Goal: Check status: Check status

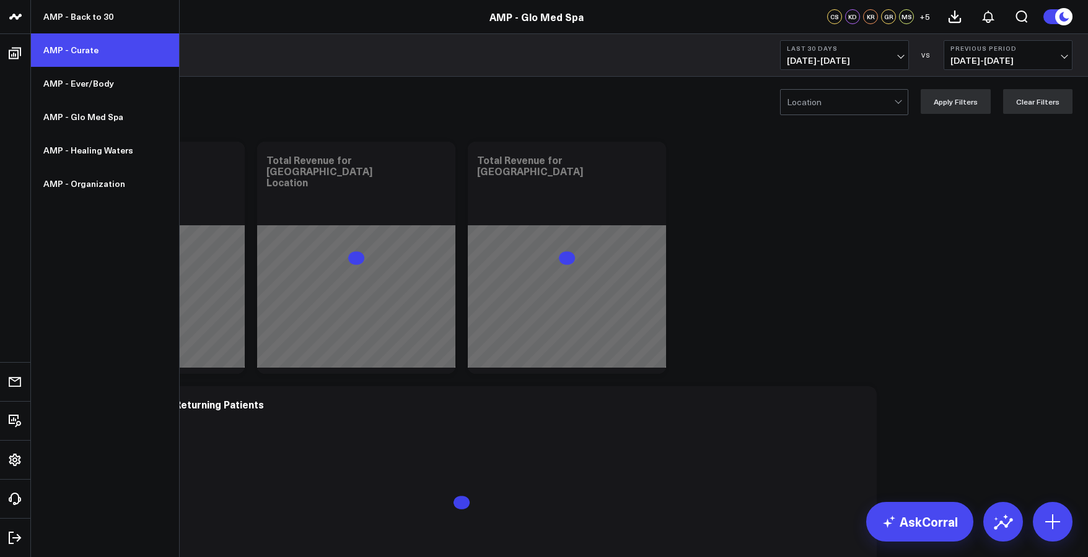
click at [117, 53] on link "AMP - Curate" at bounding box center [105, 49] width 148 height 33
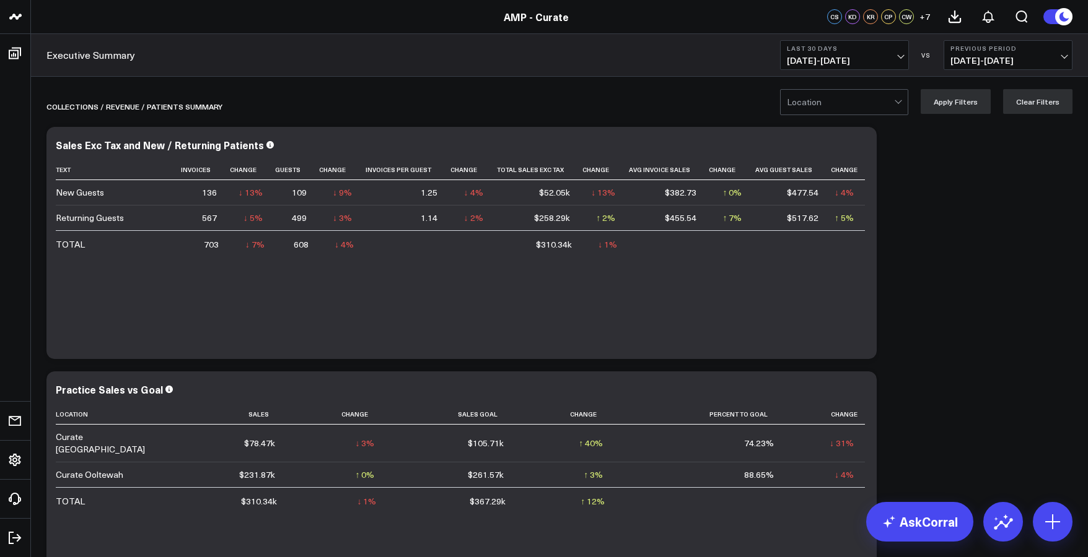
click at [848, 56] on span "[DATE] - [DATE]" at bounding box center [844, 61] width 115 height 10
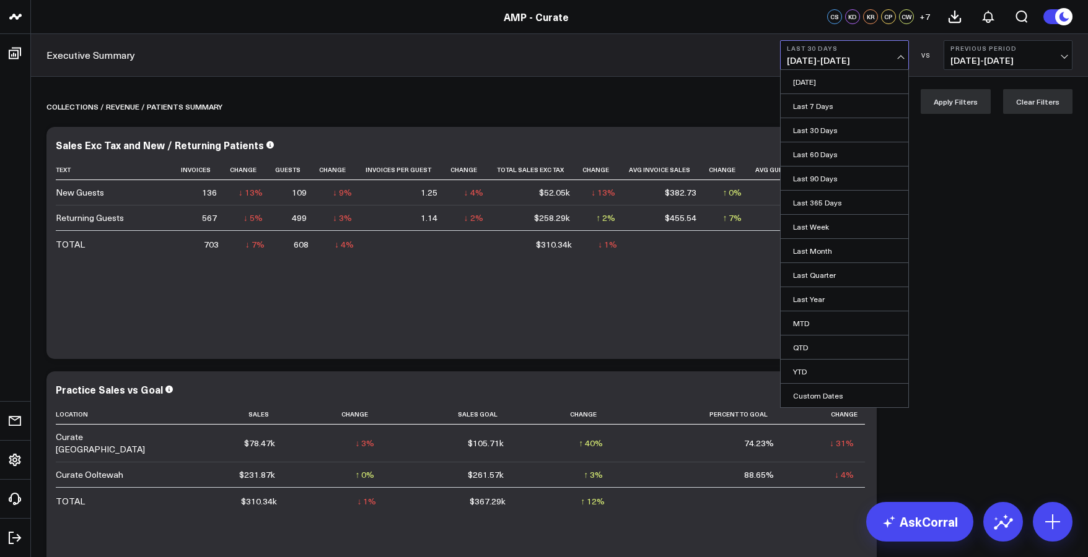
click at [821, 320] on link "MTD" at bounding box center [844, 324] width 128 height 24
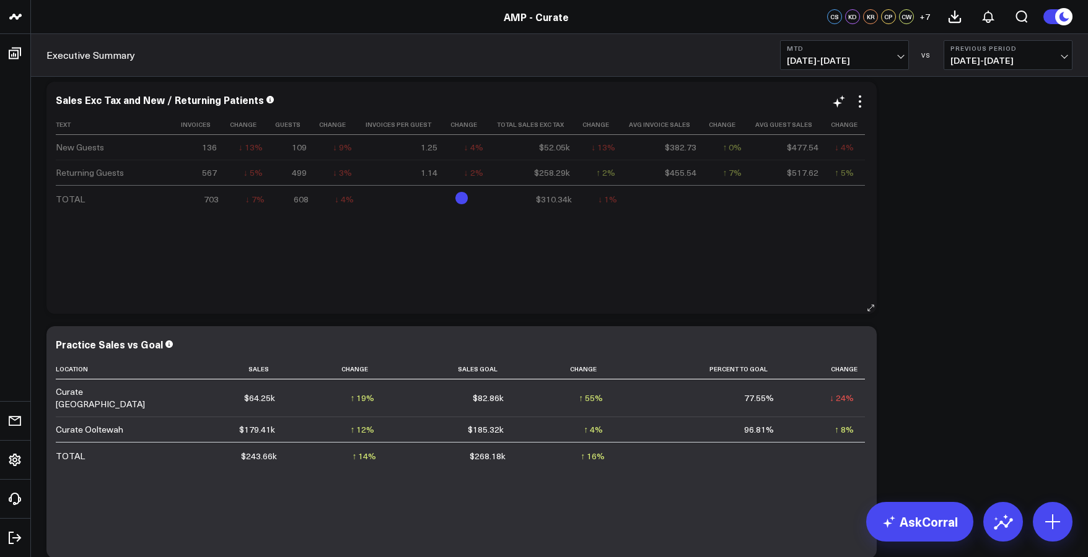
scroll to position [46, 0]
